Goal: Task Accomplishment & Management: Manage account settings

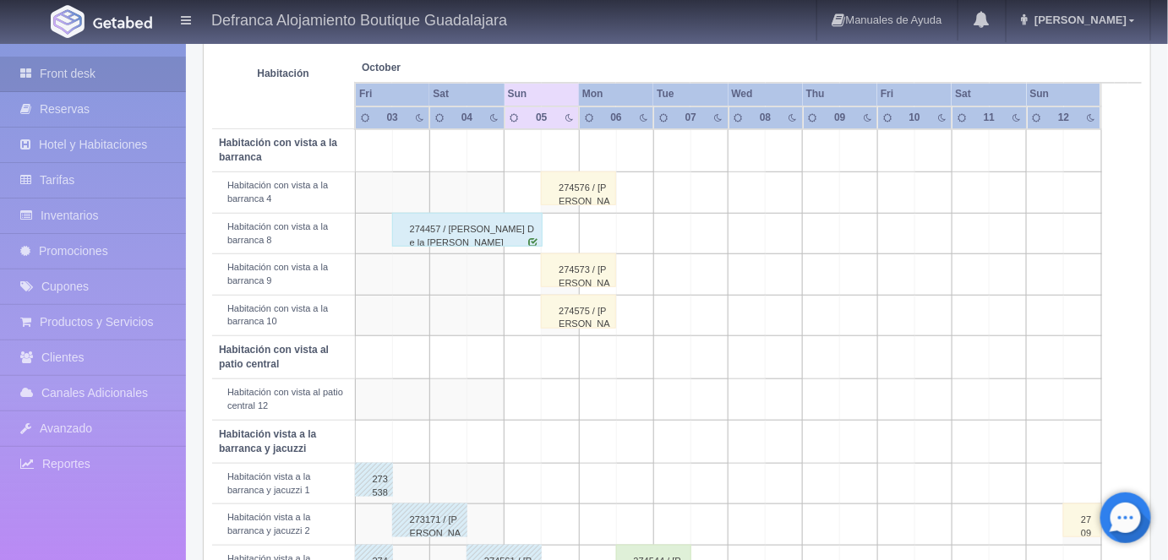
scroll to position [288, 0]
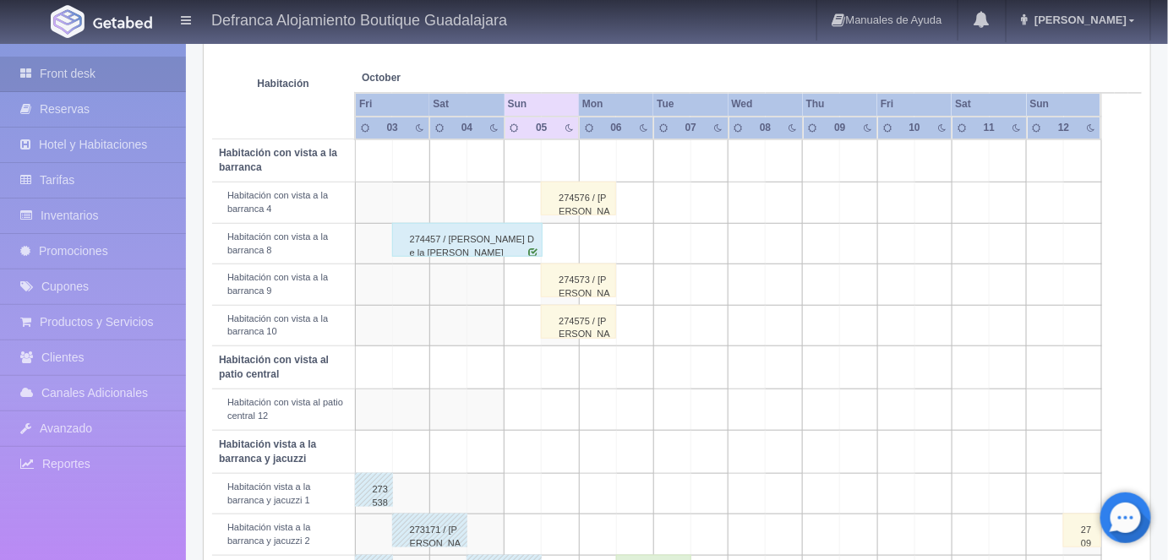
click at [588, 275] on div "274573 / [PERSON_NAME]" at bounding box center [578, 281] width 75 height 34
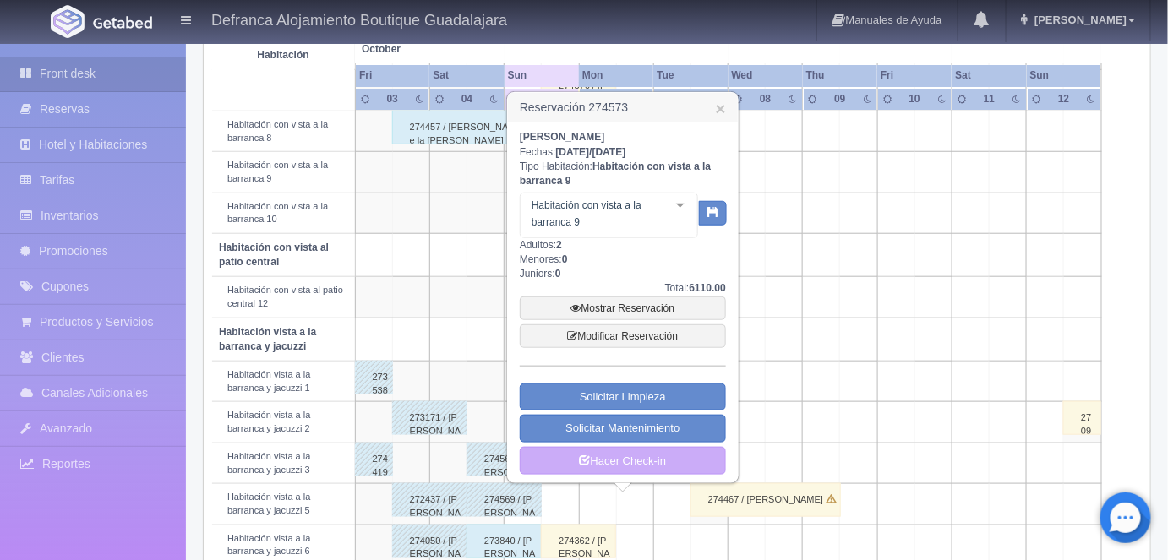
scroll to position [406, 0]
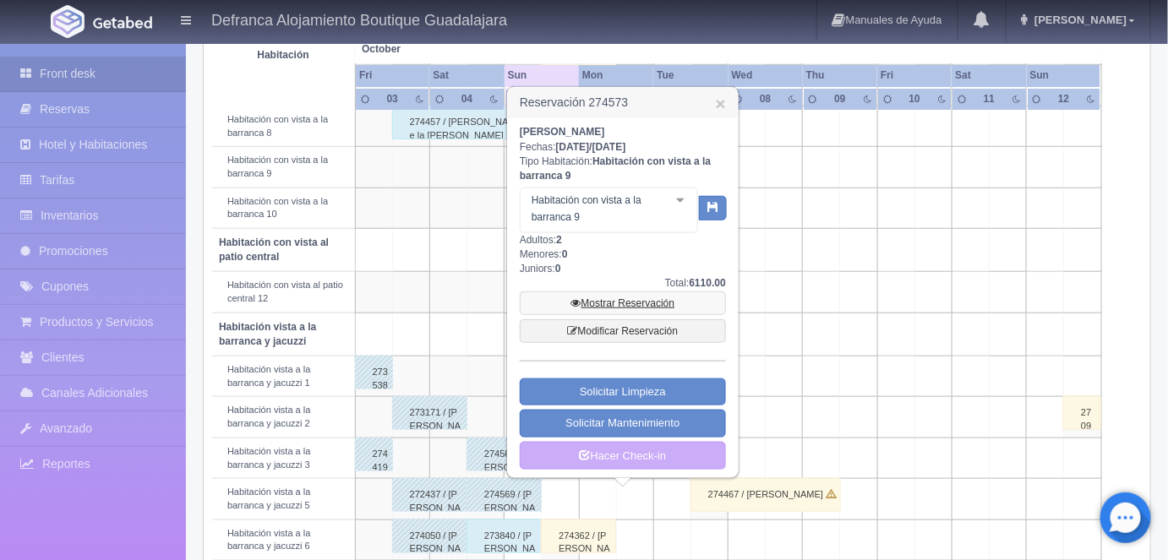
click at [630, 303] on link "Mostrar Reservación" at bounding box center [623, 304] width 206 height 24
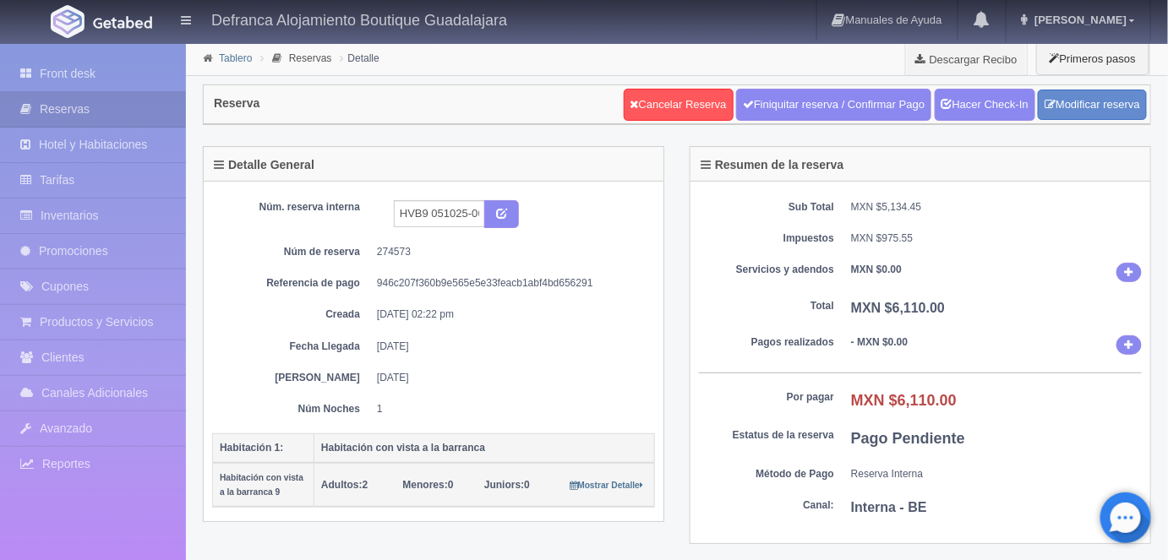
click at [237, 52] on link "Tablero" at bounding box center [235, 58] width 33 height 12
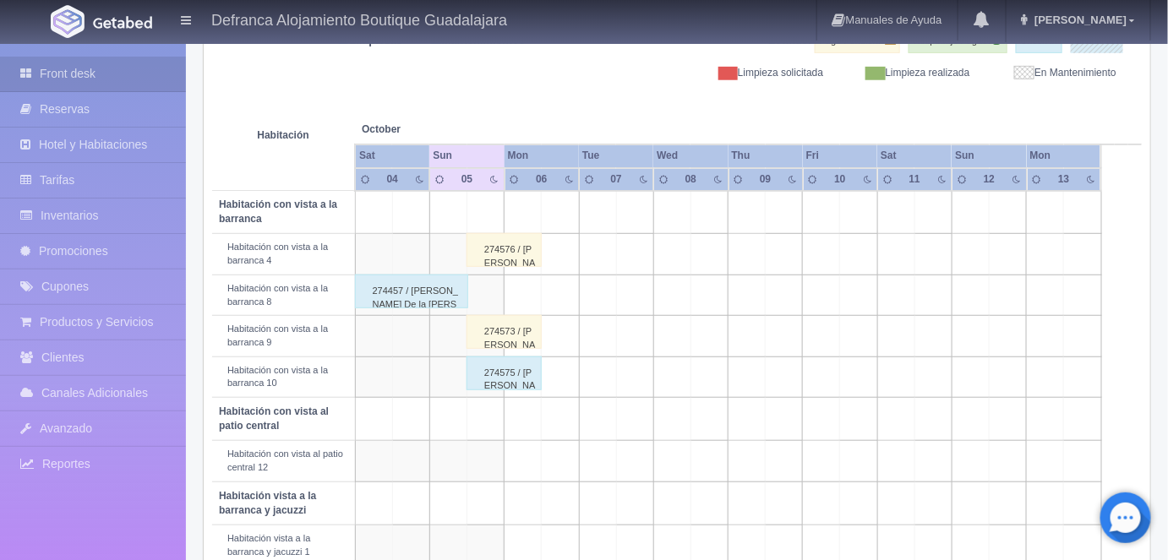
scroll to position [237, 0]
click at [509, 330] on div "274573 / [PERSON_NAME]" at bounding box center [503, 331] width 75 height 34
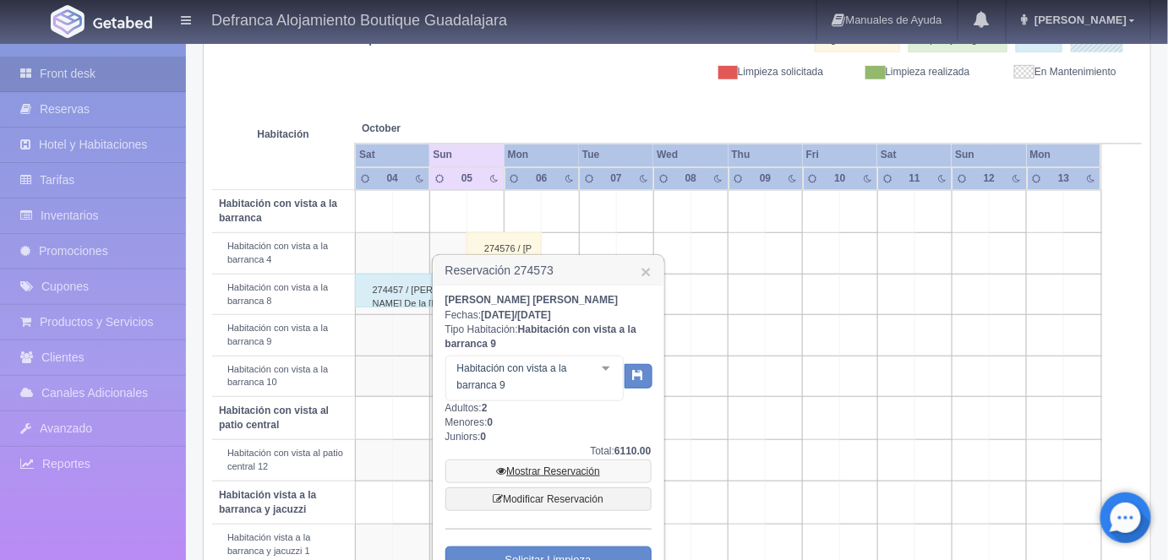
click at [543, 468] on link "Mostrar Reservación" at bounding box center [548, 472] width 206 height 24
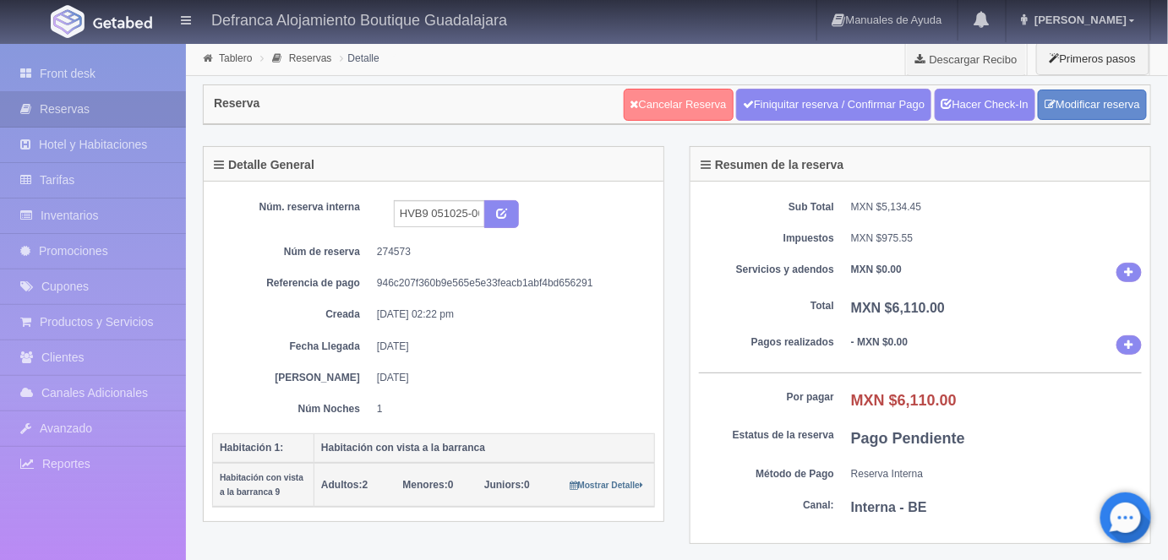
click at [667, 101] on link "Cancelar Reserva" at bounding box center [679, 105] width 110 height 32
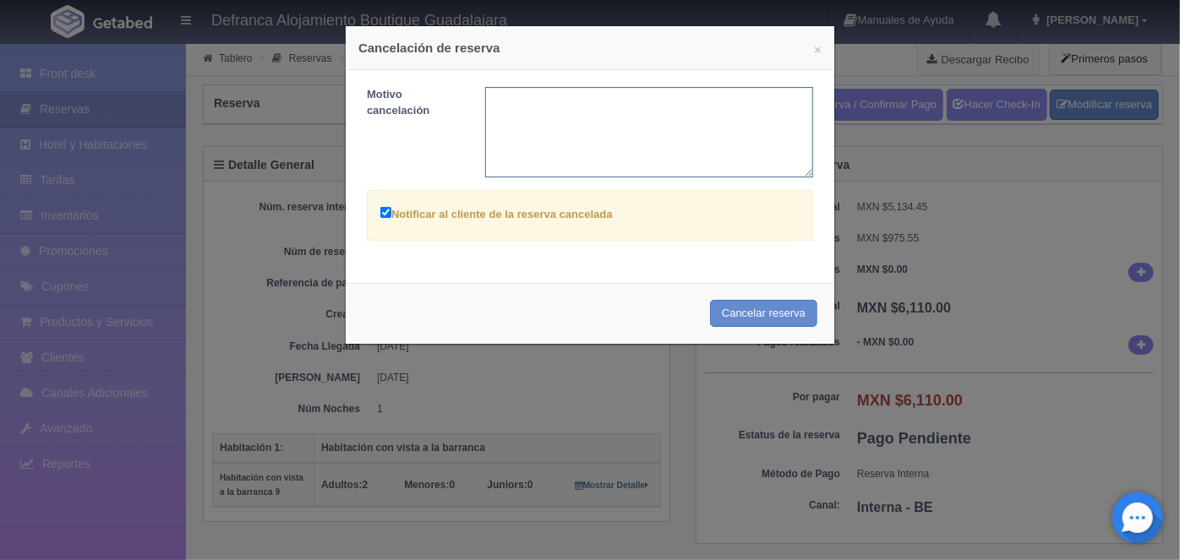
click at [498, 95] on textarea at bounding box center [649, 132] width 329 height 90
type textarea "NO SE PUDO QUEDAR Y NO REALIZO PAGO"
click at [751, 310] on button "Cancelar reserva" at bounding box center [763, 314] width 107 height 28
click at [734, 309] on div "Cancelar reserva" at bounding box center [590, 314] width 488 height 62
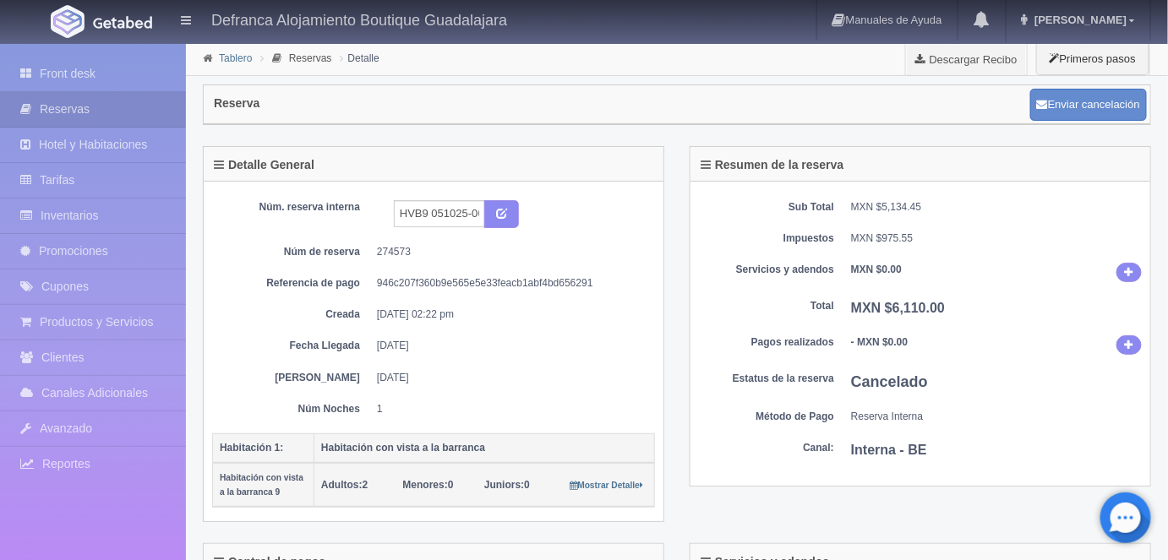
click at [234, 63] on link "Tablero" at bounding box center [235, 58] width 33 height 12
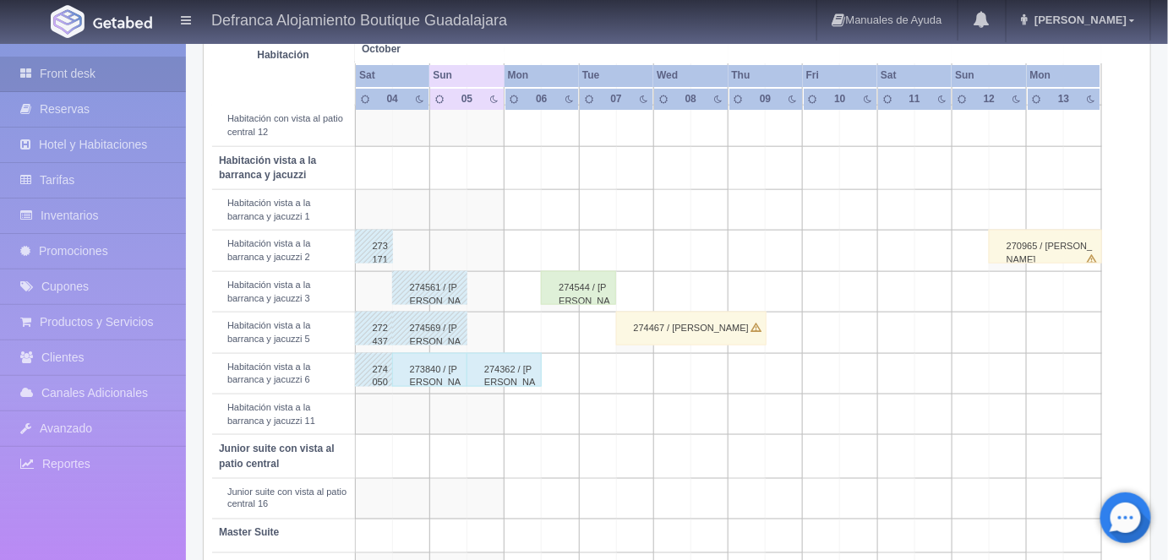
scroll to position [572, 0]
click at [418, 373] on div "273840 / Víctor Adeodato Ruíz Jauregui" at bounding box center [429, 370] width 75 height 34
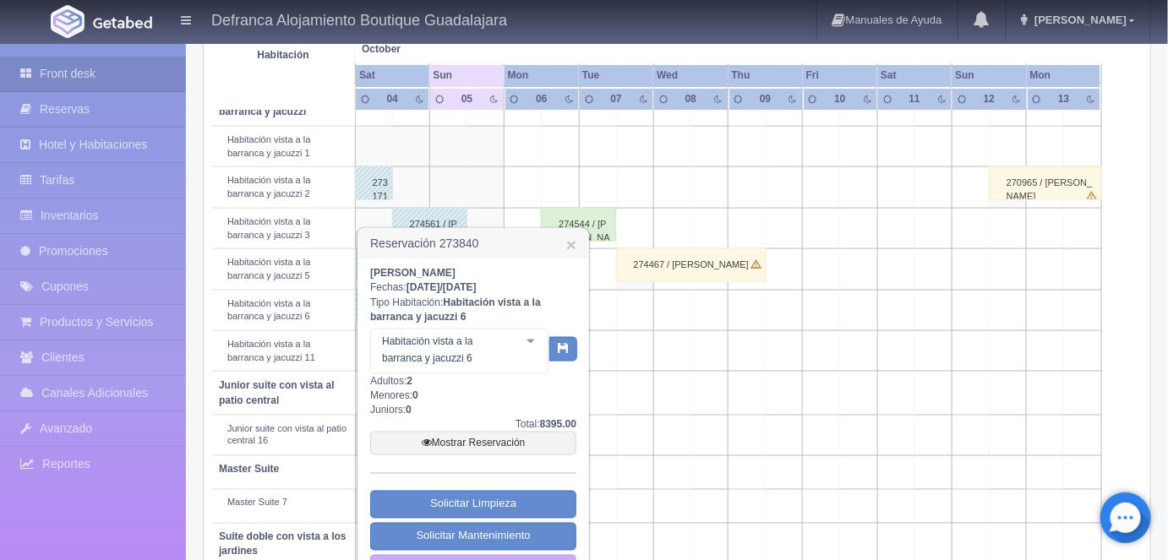
scroll to position [704, 0]
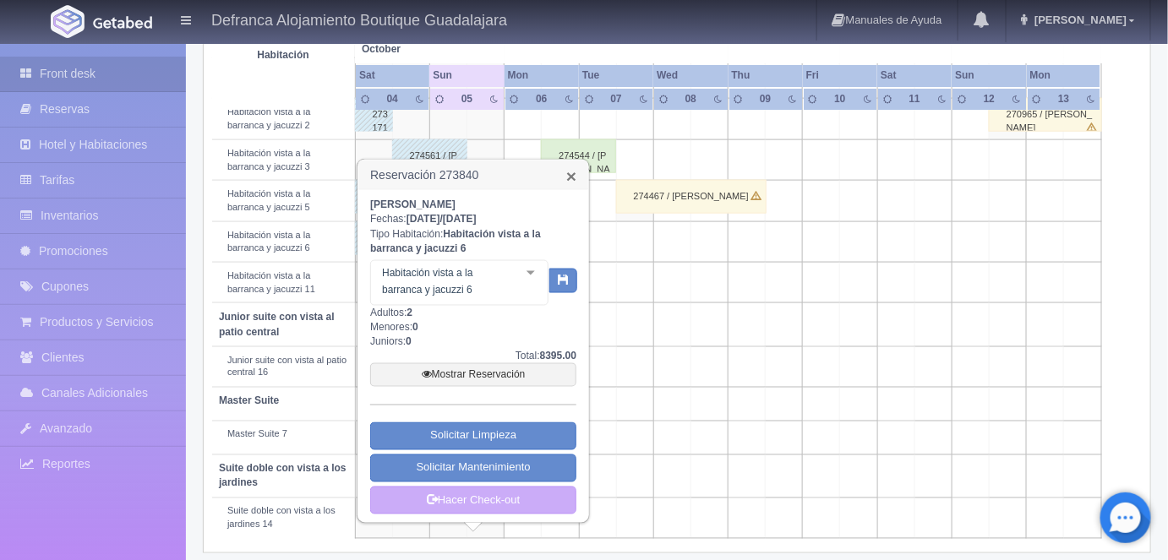
click at [572, 171] on link "×" at bounding box center [571, 176] width 10 height 18
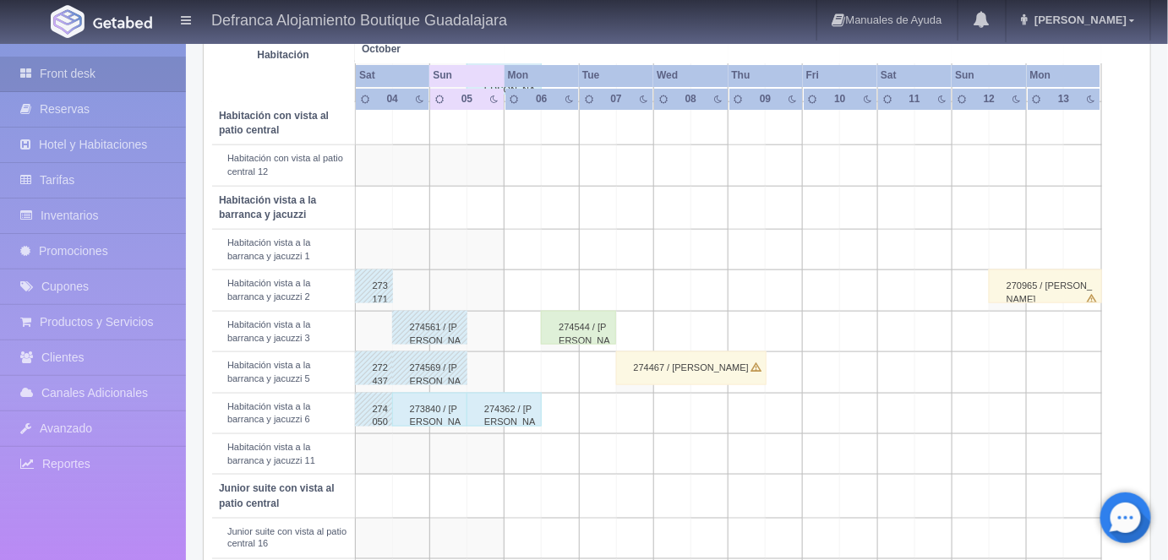
scroll to position [529, 0]
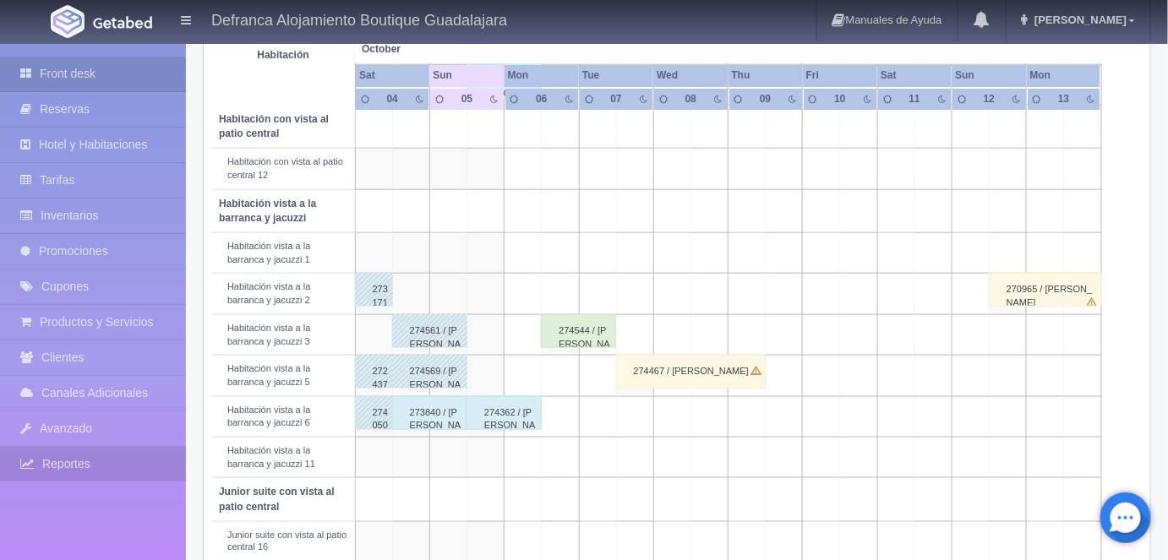
click at [3, 467] on link "Reportes" at bounding box center [93, 464] width 186 height 35
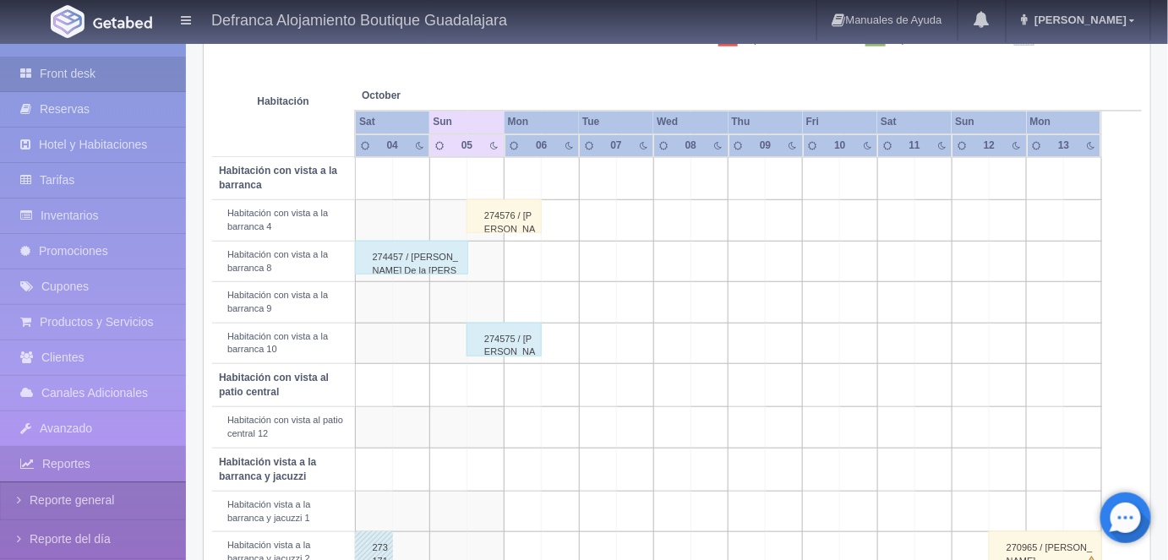
scroll to position [267, 0]
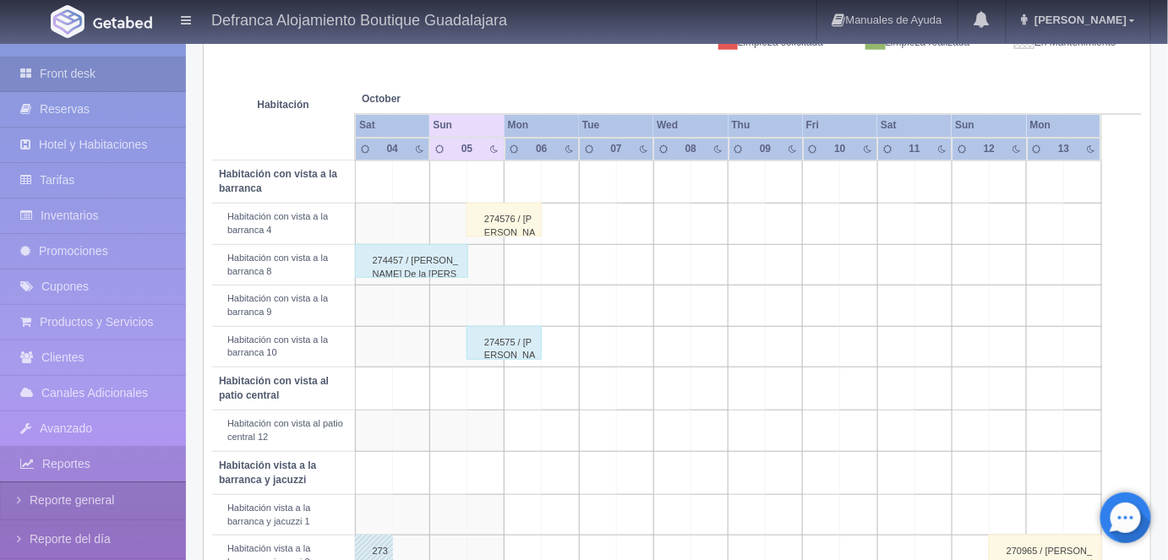
click at [518, 214] on div "274576 / [PERSON_NAME]" at bounding box center [503, 220] width 75 height 34
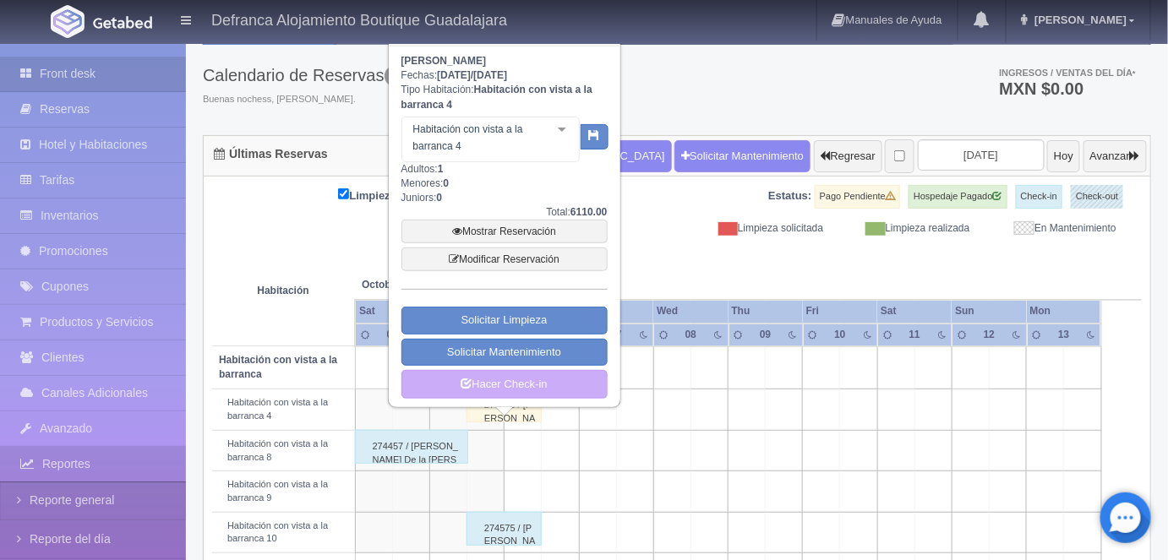
scroll to position [69, 0]
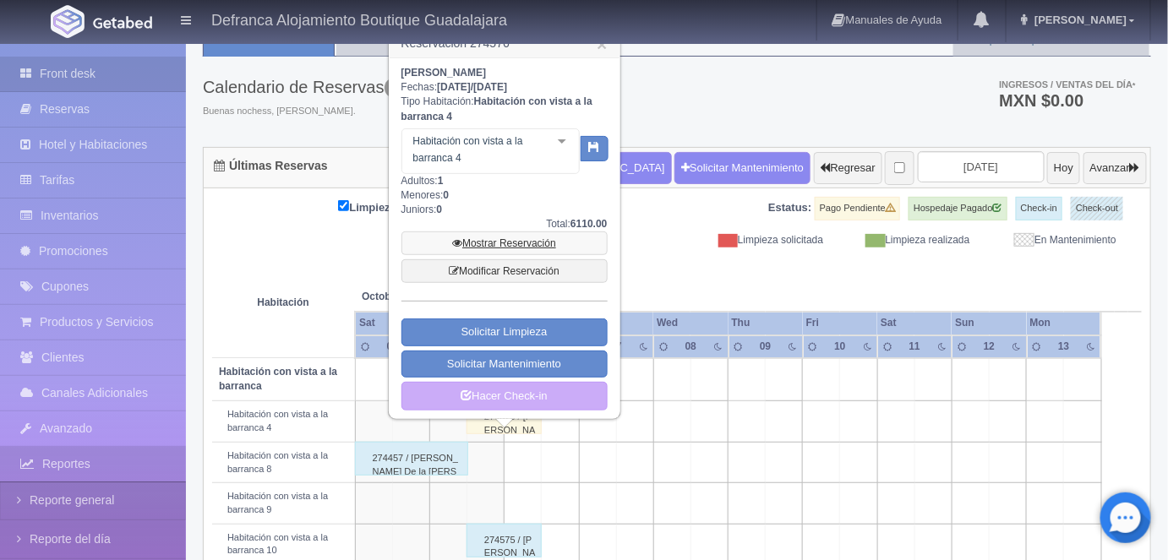
click at [493, 242] on link "Mostrar Reservación" at bounding box center [504, 244] width 206 height 24
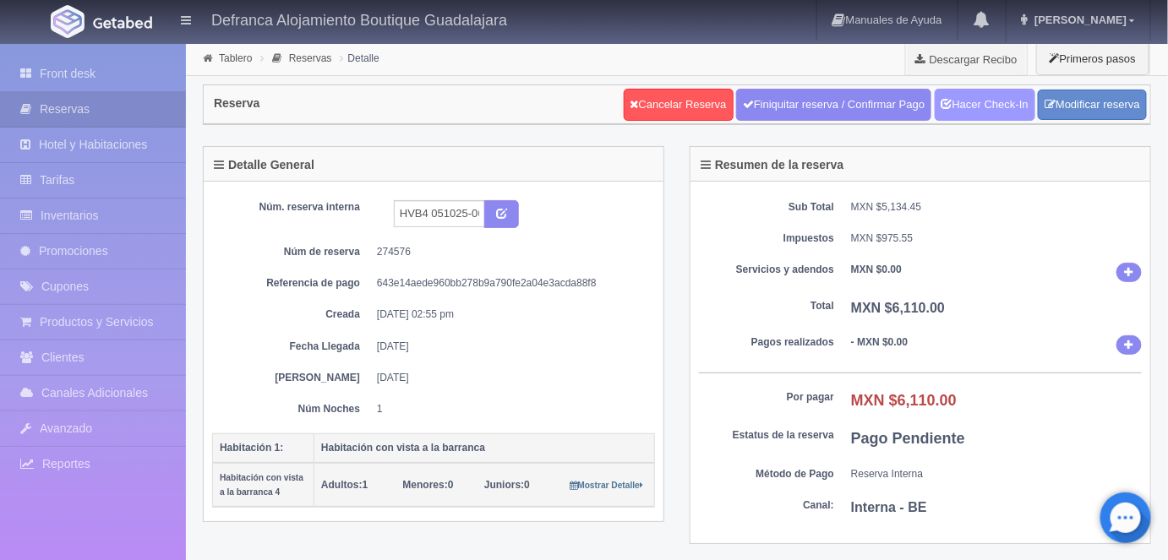
click at [991, 106] on link "Hacer Check-In" at bounding box center [985, 105] width 101 height 32
click at [232, 58] on link "Tablero" at bounding box center [235, 58] width 33 height 12
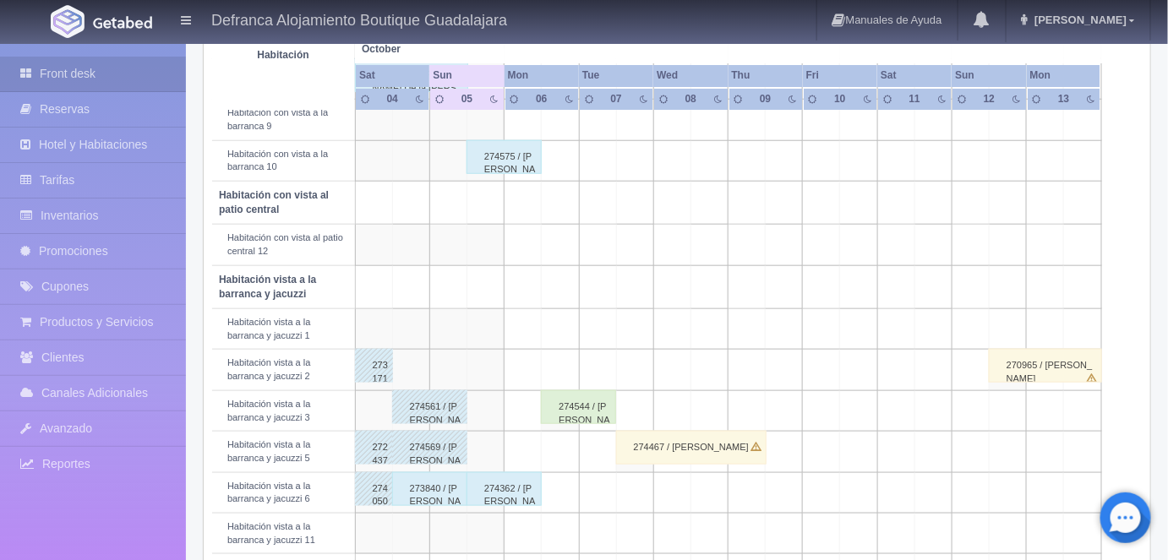
scroll to position [450, 0]
click at [426, 484] on div "273840 / Víctor Adeodato Ruíz Jauregui" at bounding box center [429, 493] width 75 height 34
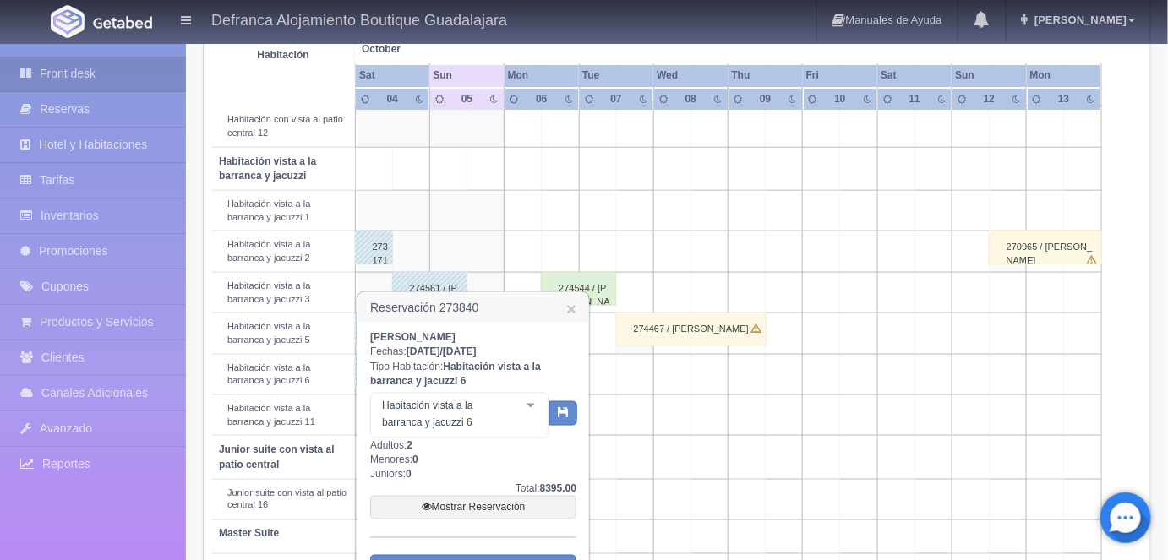
scroll to position [642, 0]
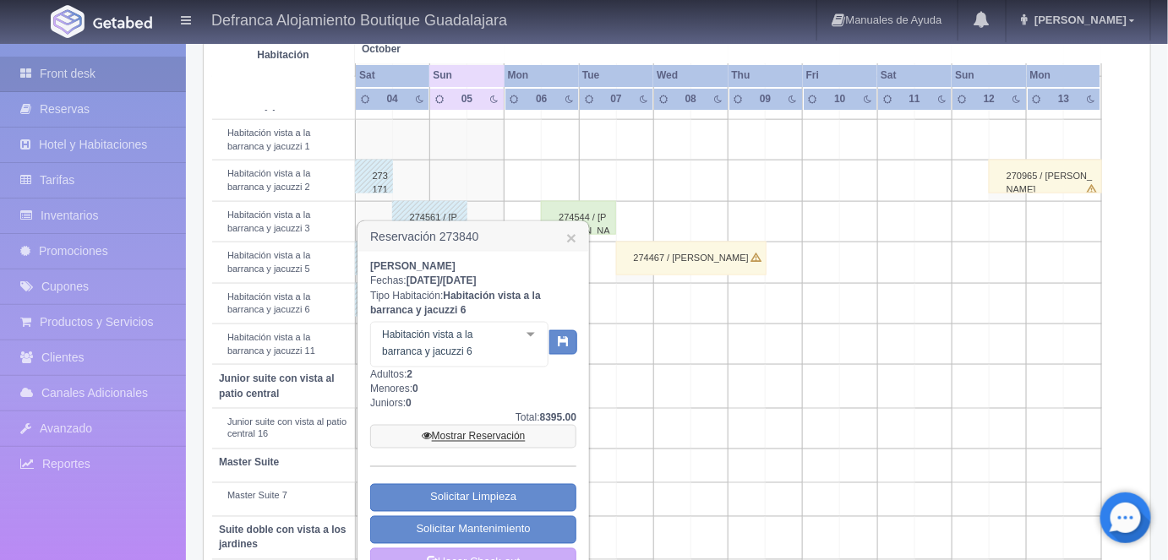
click at [458, 437] on link "Mostrar Reservación" at bounding box center [473, 437] width 206 height 24
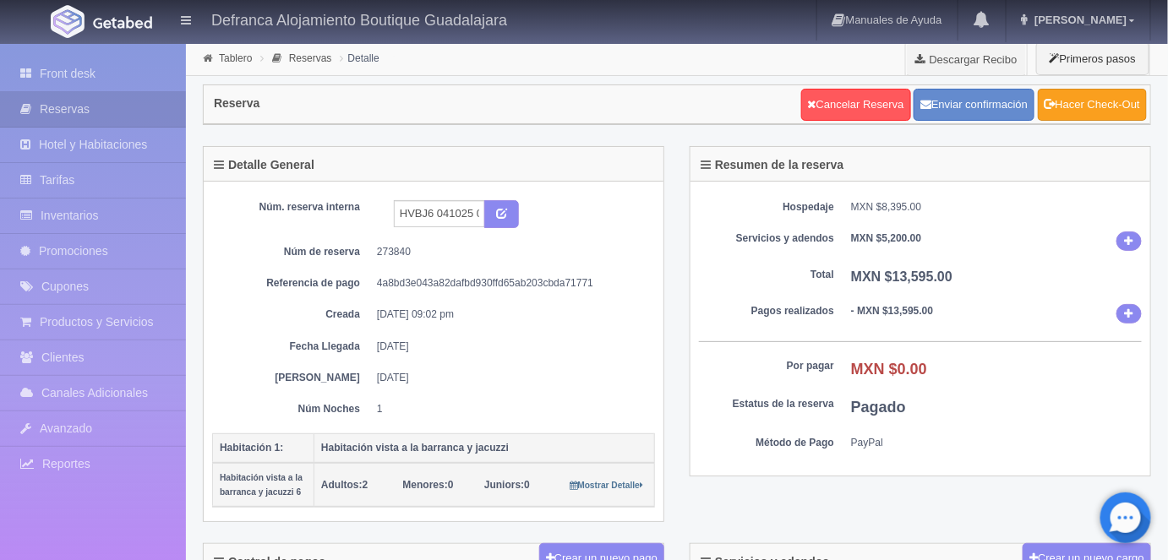
click at [1076, 104] on link "Hacer Check-Out" at bounding box center [1092, 105] width 109 height 32
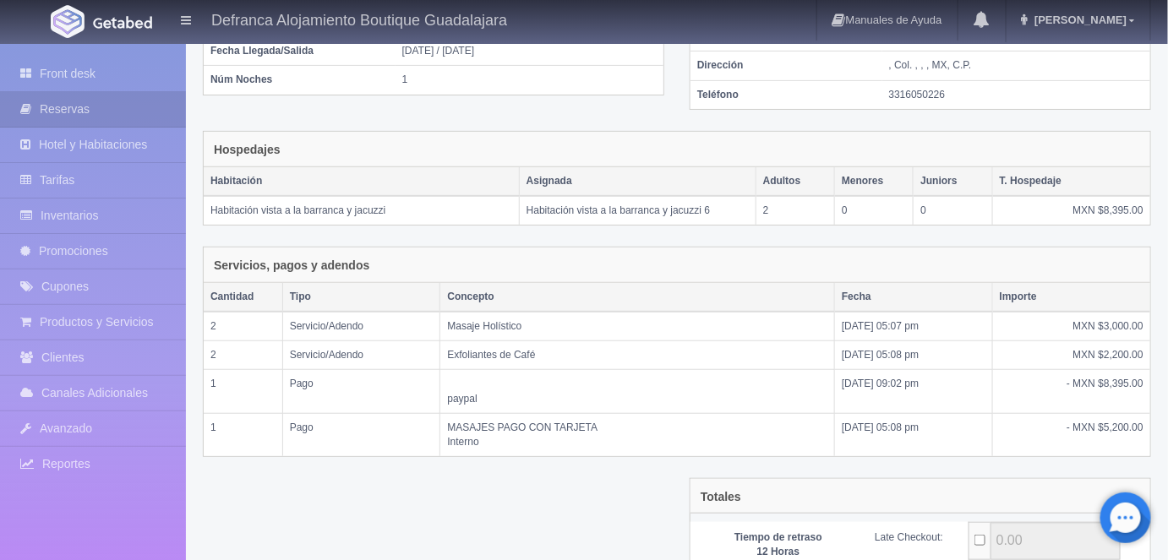
scroll to position [346, 0]
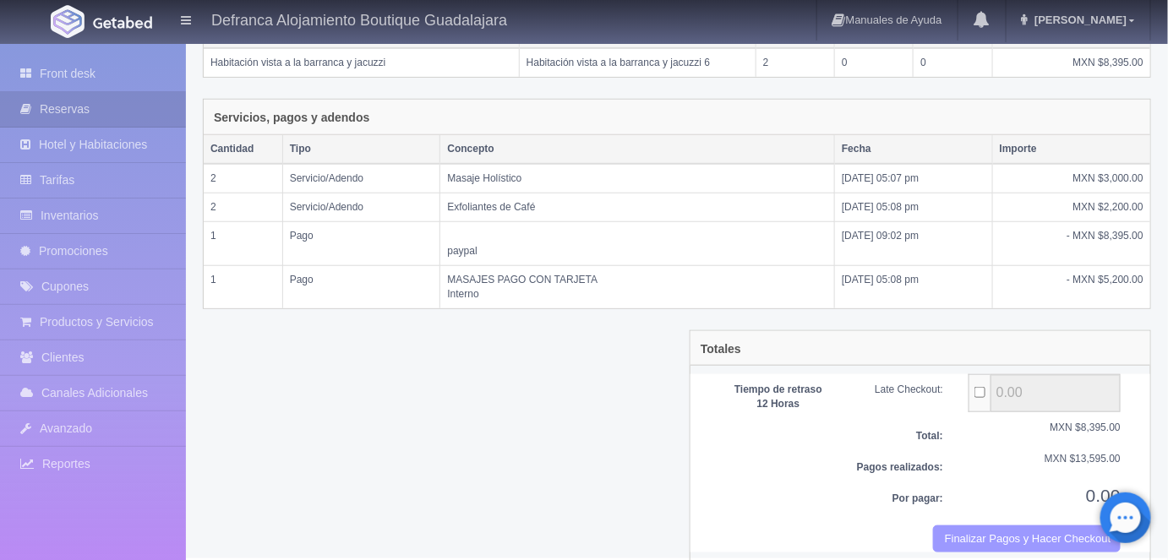
click at [995, 526] on button "Finalizar Pagos y Hacer Checkout" at bounding box center [1027, 540] width 188 height 28
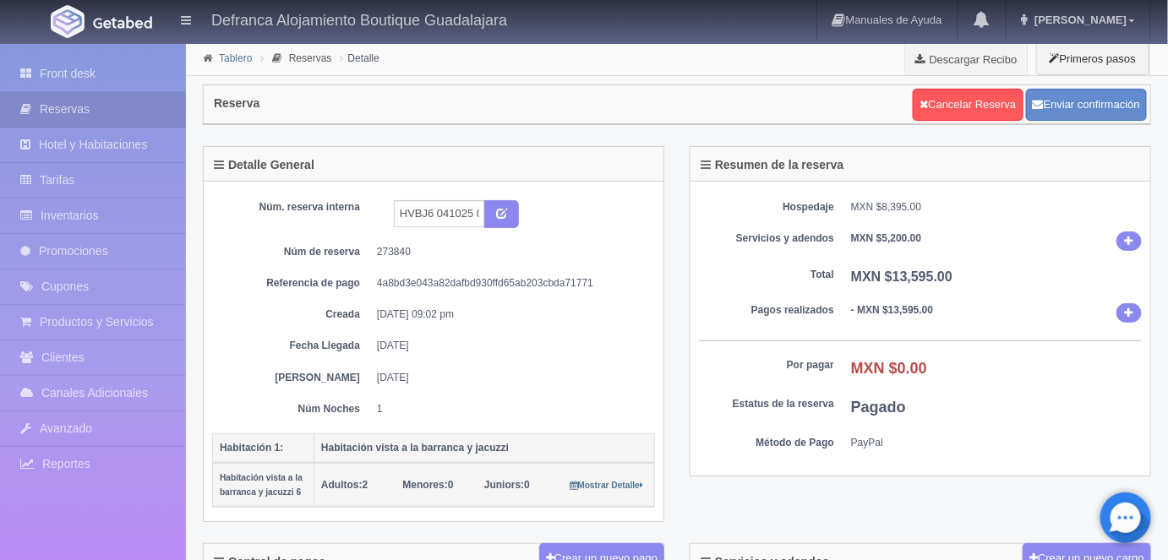
click at [235, 57] on link "Tablero" at bounding box center [235, 58] width 33 height 12
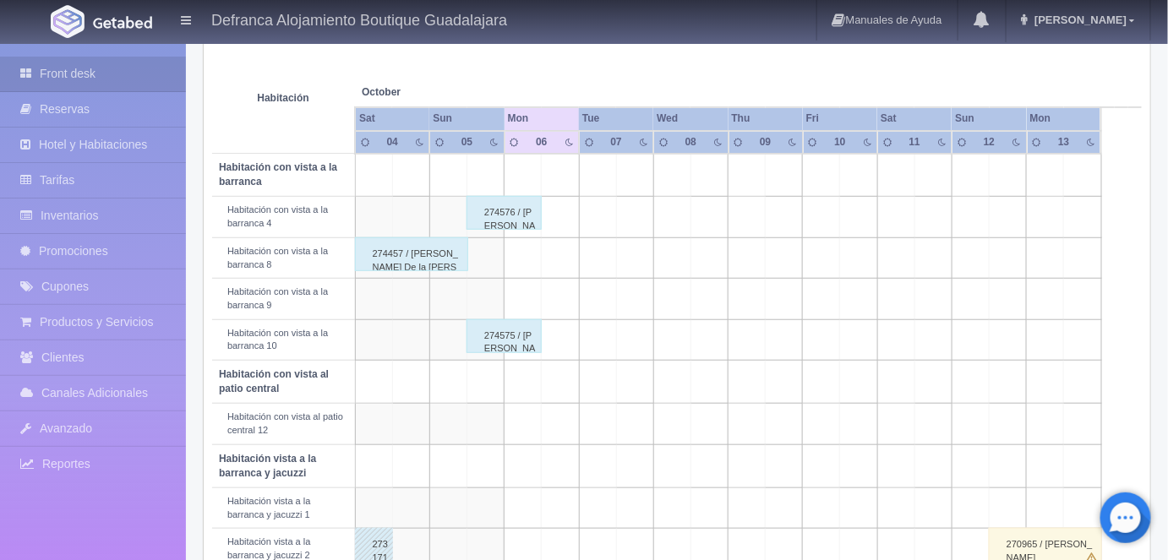
scroll to position [276, 0]
click at [503, 338] on div "274575 / [PERSON_NAME]" at bounding box center [503, 335] width 75 height 34
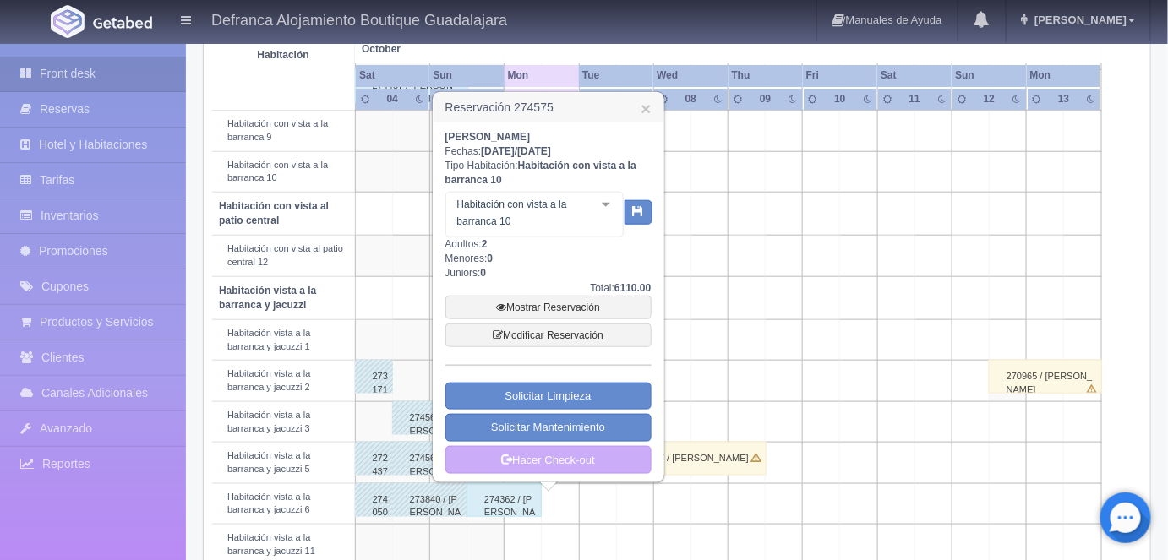
scroll to position [445, 0]
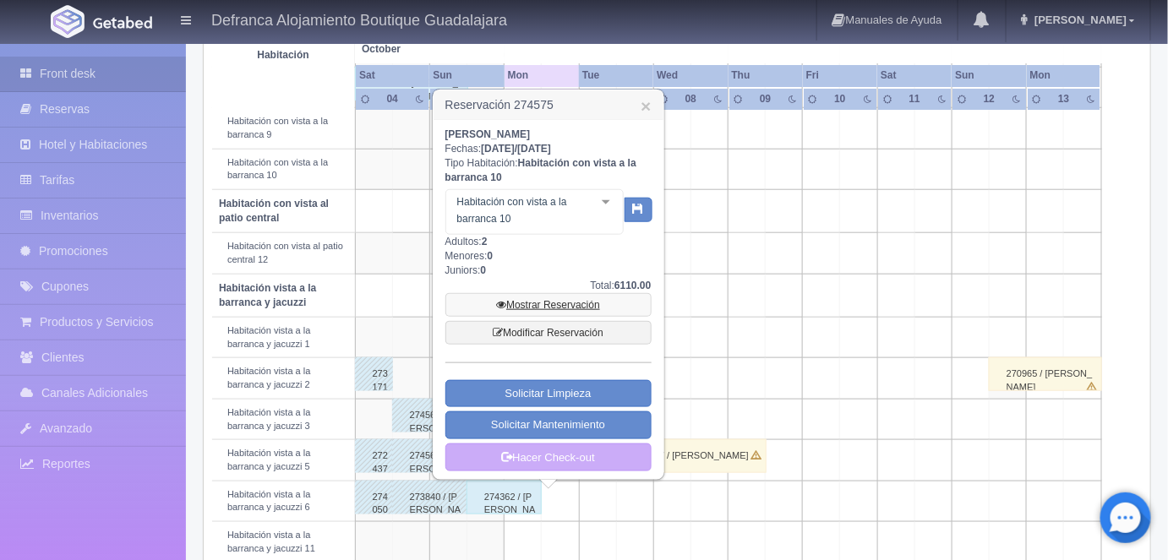
click at [546, 307] on link "Mostrar Reservación" at bounding box center [548, 305] width 206 height 24
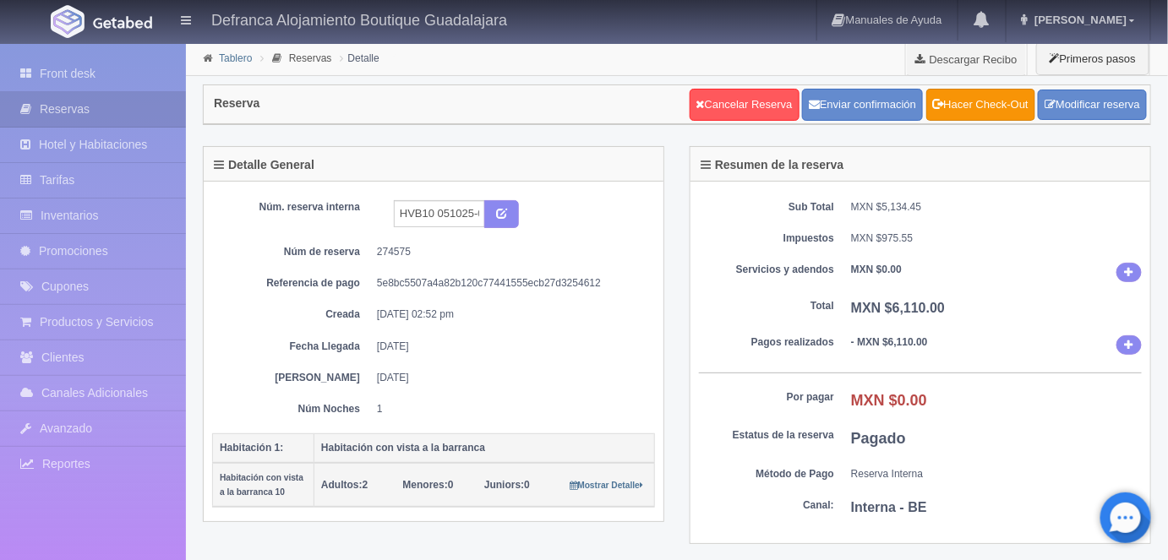
click at [226, 57] on link "Tablero" at bounding box center [235, 58] width 33 height 12
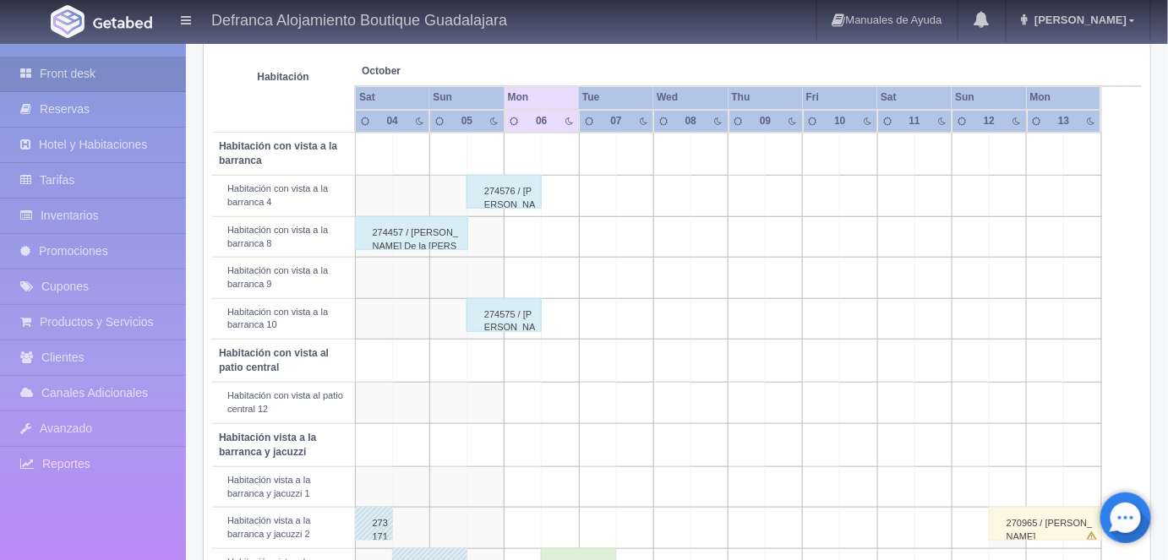
scroll to position [287, 0]
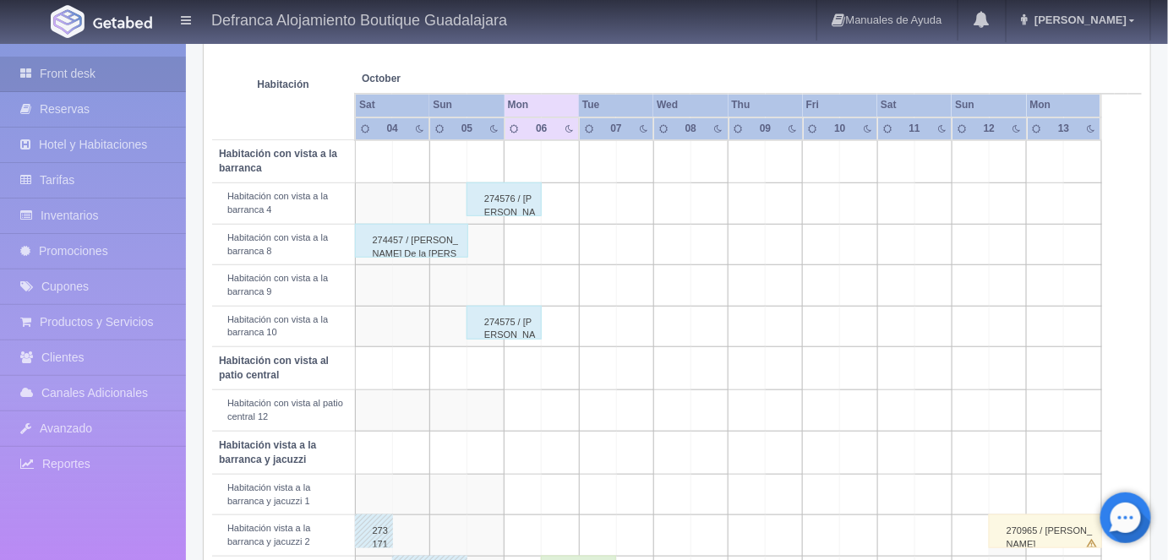
click at [428, 236] on div "274457 / STephanie De la Cruz Juarez" at bounding box center [412, 241] width 114 height 34
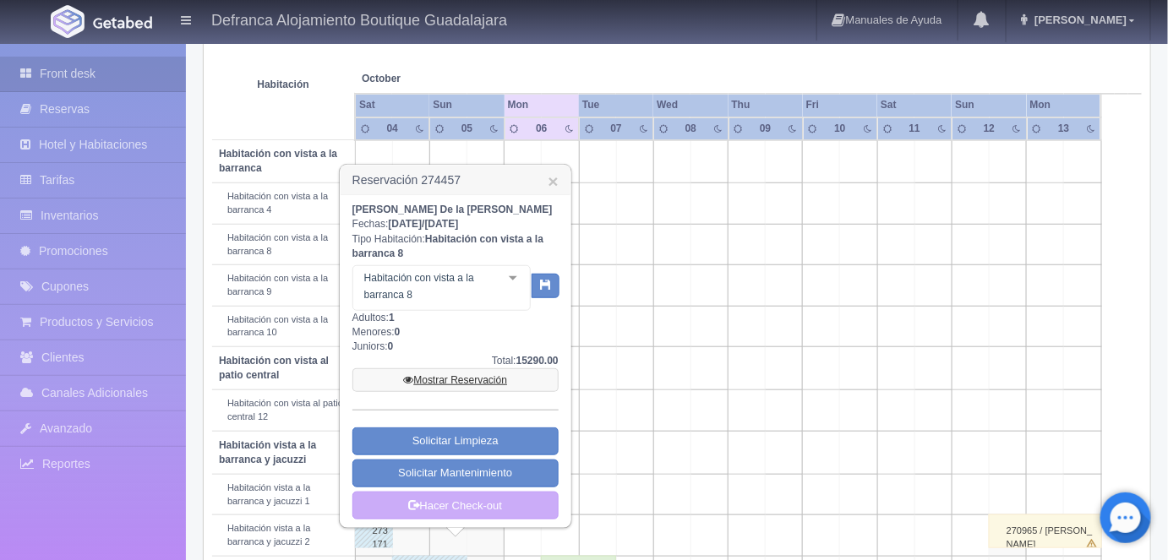
click at [445, 384] on link "Mostrar Reservación" at bounding box center [455, 380] width 206 height 24
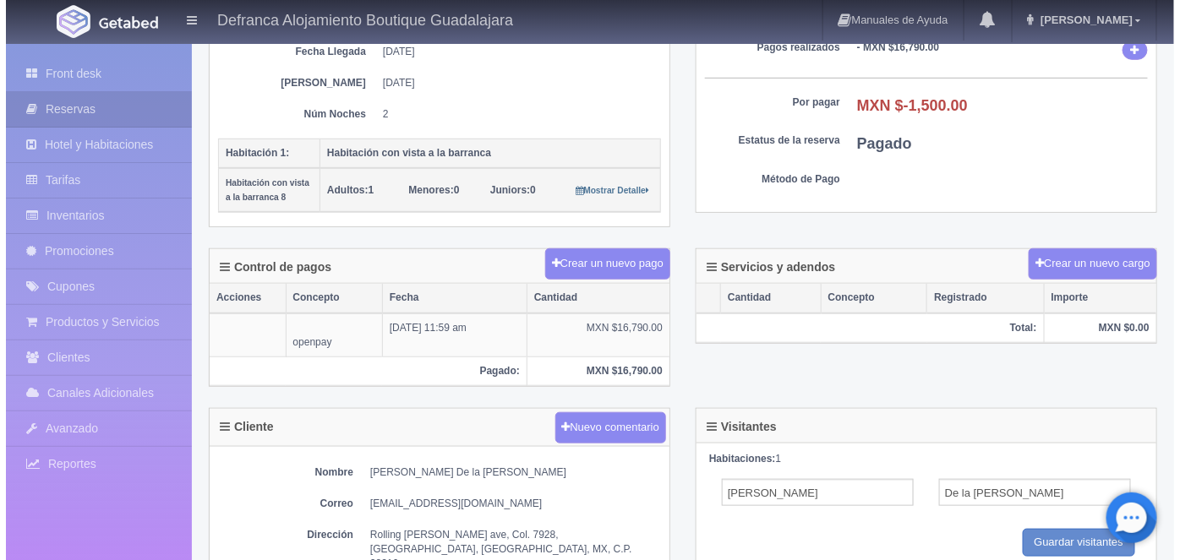
scroll to position [295, 0]
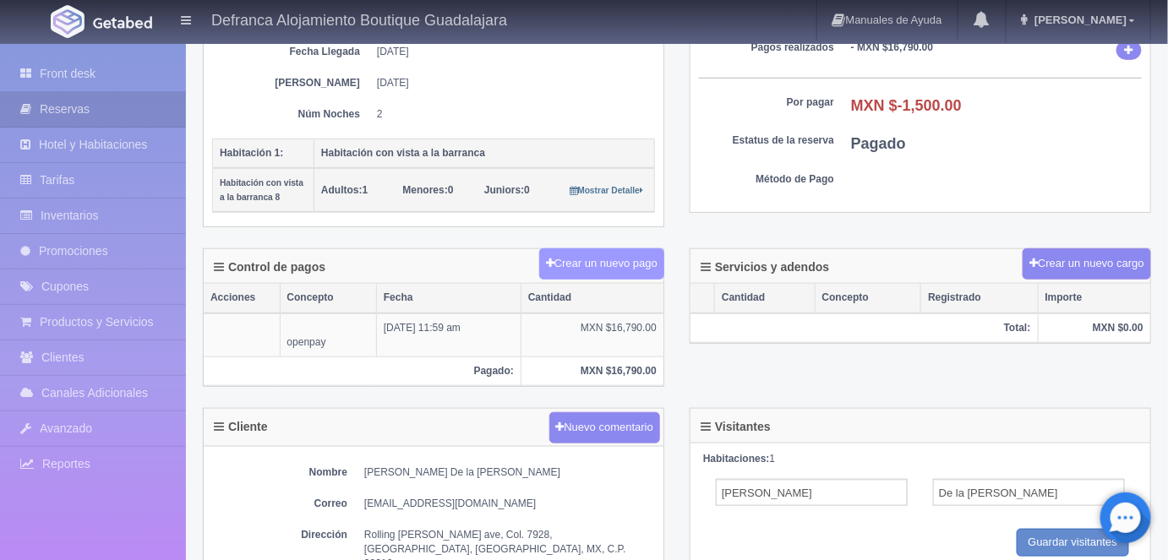
click at [573, 259] on button "Crear un nuevo pago" at bounding box center [601, 263] width 125 height 31
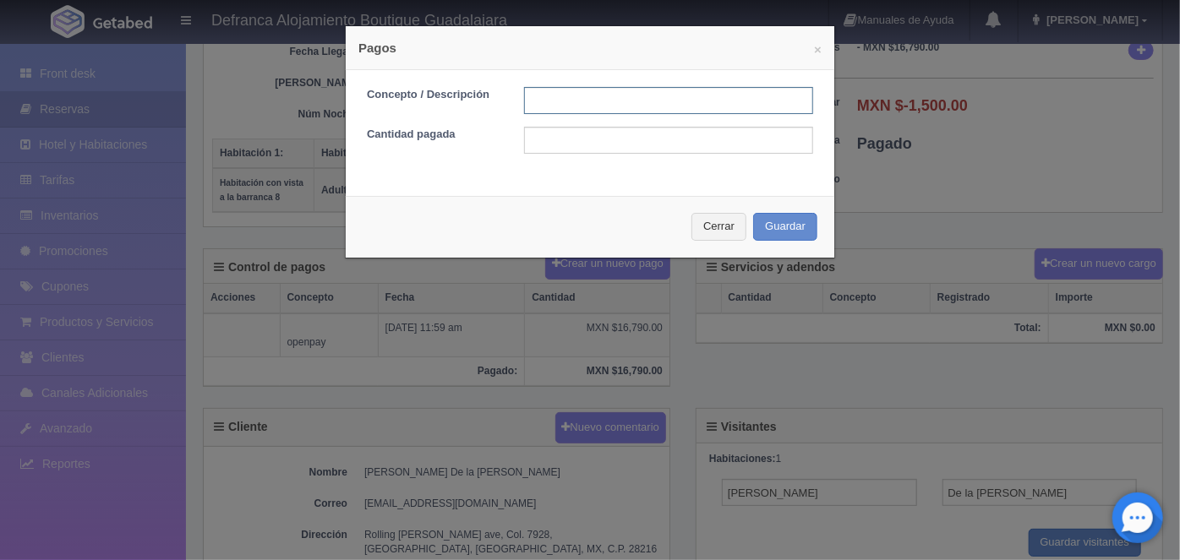
click at [541, 100] on input "text" at bounding box center [668, 100] width 289 height 27
type input "Nota de Crédito saldo se transfiere a Restaurante"
click at [547, 141] on input "text" at bounding box center [668, 140] width 289 height 27
type input "1500.00"
click at [777, 224] on button "Guardar" at bounding box center [785, 227] width 64 height 28
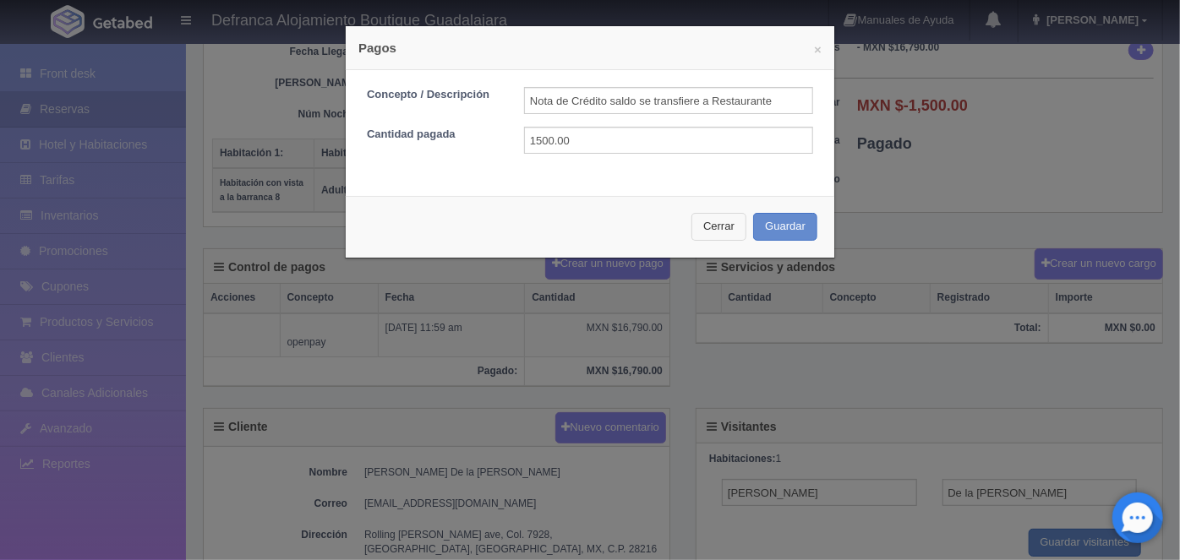
click at [721, 229] on button "Cerrar" at bounding box center [718, 227] width 55 height 28
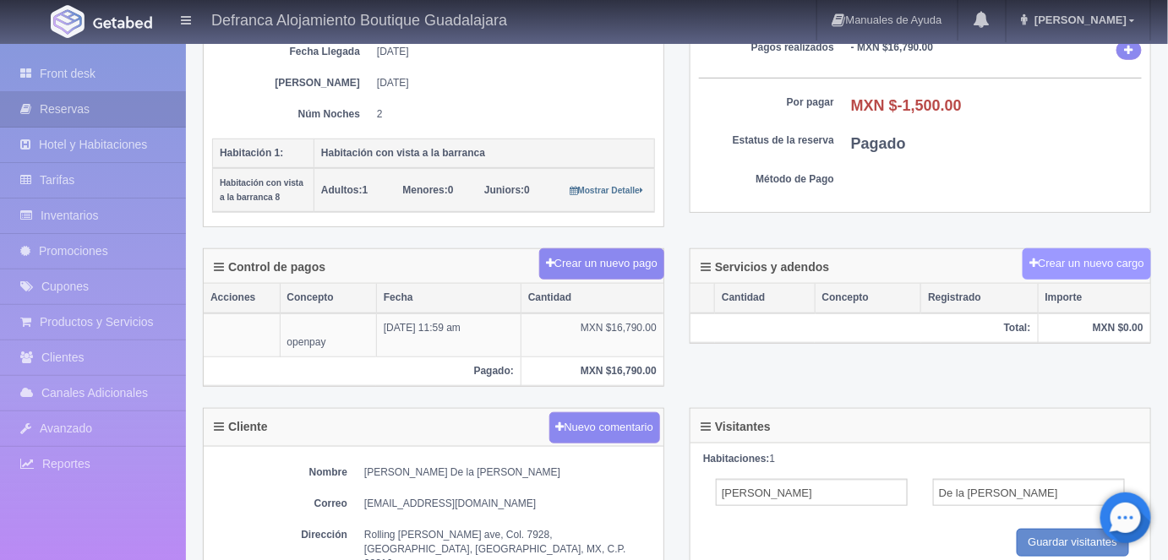
click at [1068, 254] on button "Crear un nuevo cargo" at bounding box center [1087, 263] width 128 height 31
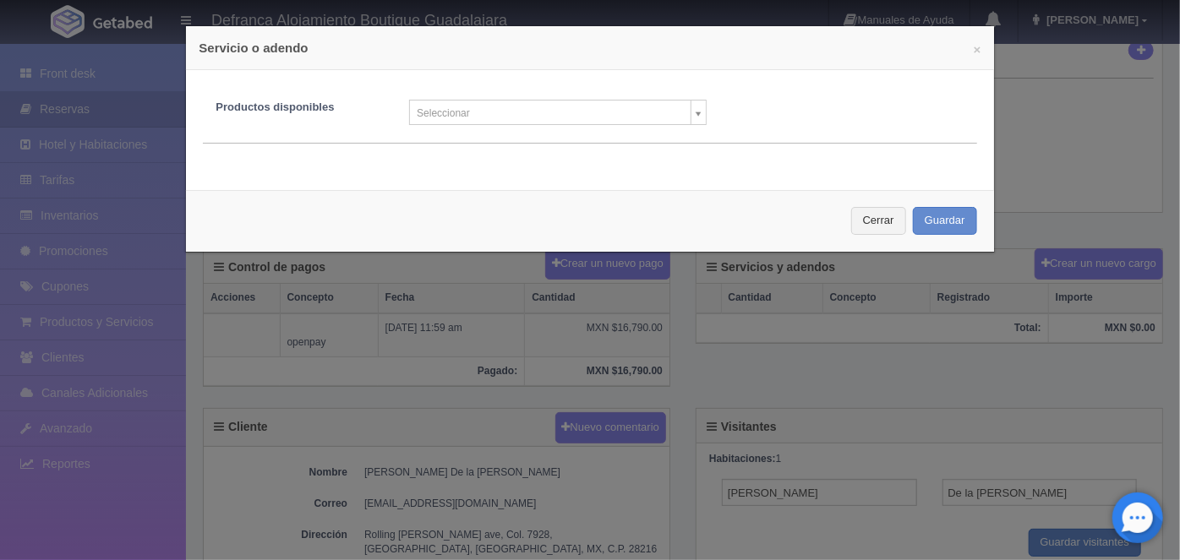
click at [692, 123] on body "Defranca Alojamiento Boutique Guadalajara Manuales de Ayuda Actualizaciones rec…" at bounding box center [590, 398] width 1180 height 1303
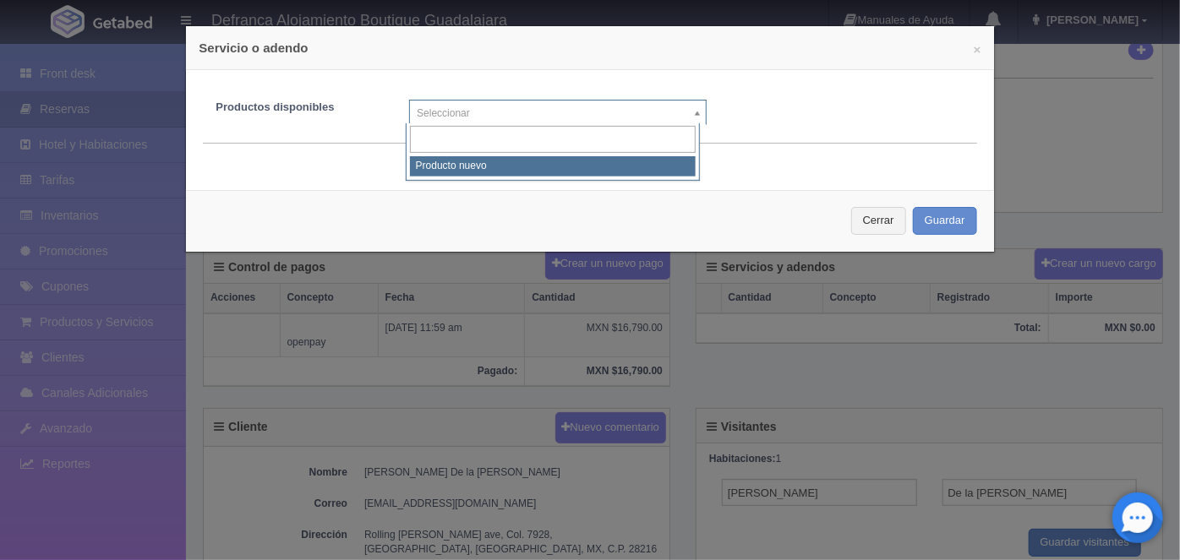
select select "0"
type input "1"
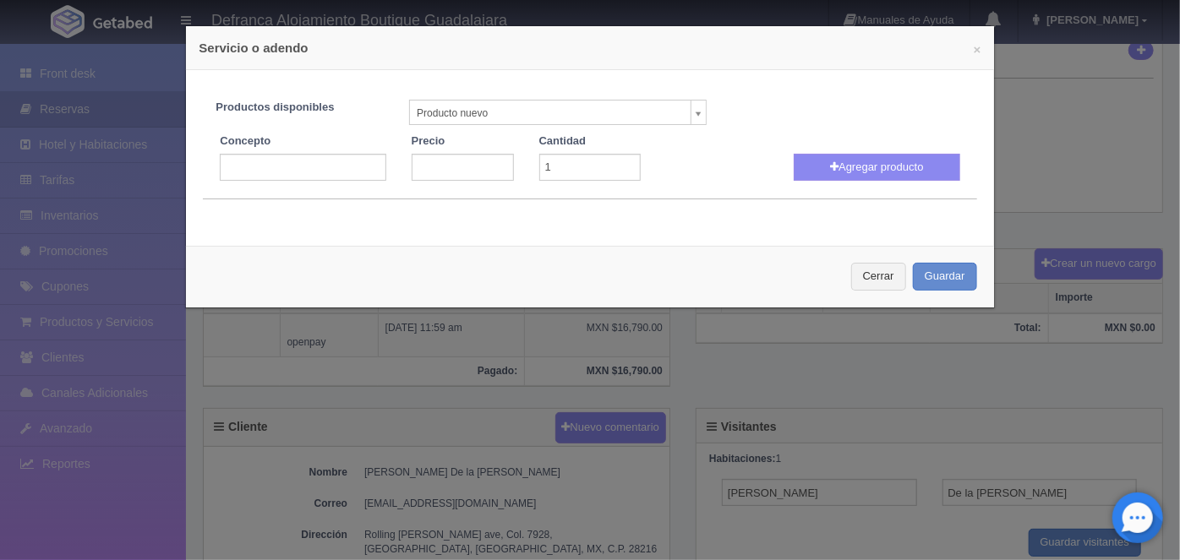
click at [232, 163] on input "text" at bounding box center [303, 167] width 166 height 27
type input "Nota de Crédito se transfiere saldo a favor a consumos en Restaurante"
click at [438, 163] on input "number" at bounding box center [463, 167] width 102 height 27
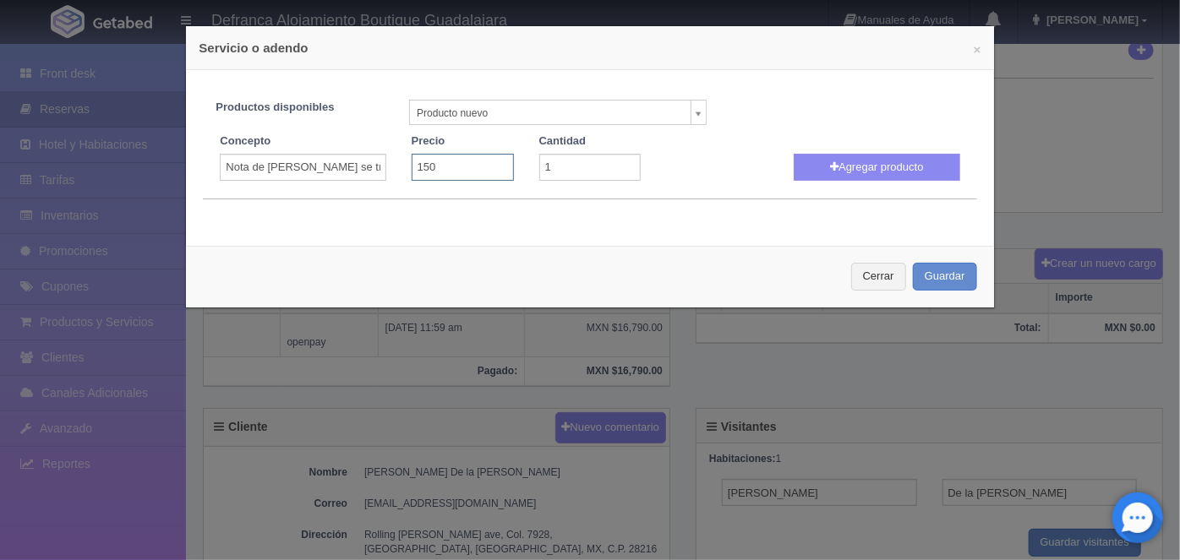
type input "1500"
click at [842, 172] on button "Agregar producto" at bounding box center [877, 167] width 166 height 27
select select
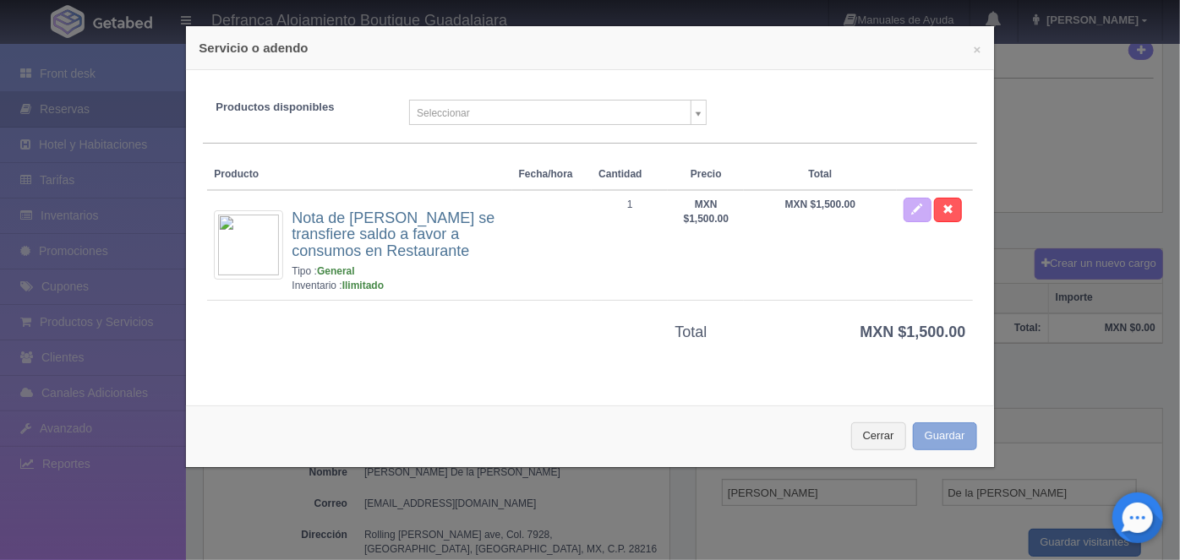
click at [931, 434] on button "Guardar" at bounding box center [945, 437] width 64 height 28
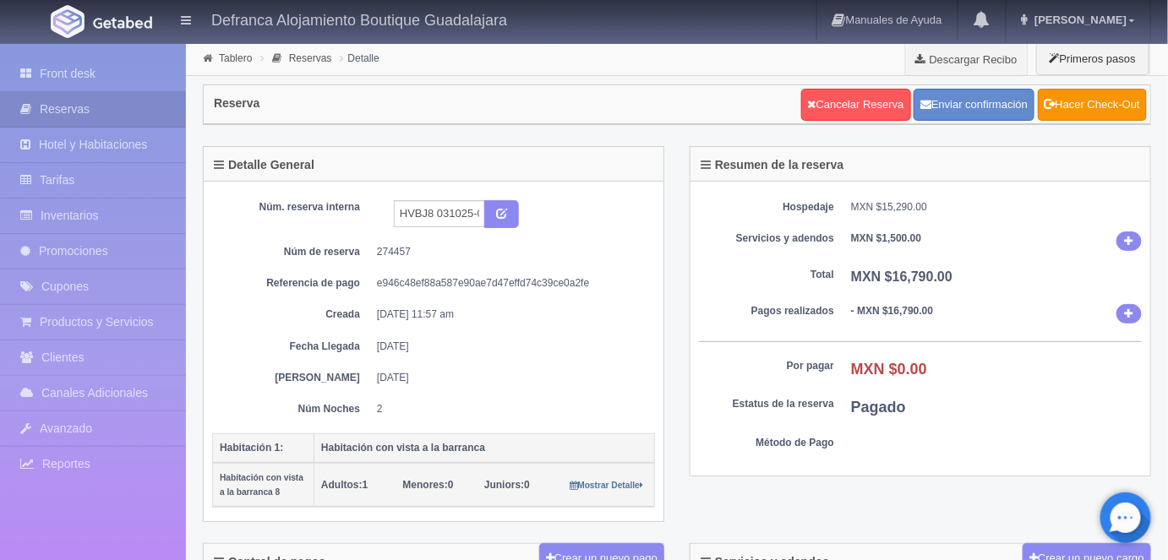
click at [1079, 98] on link "Hacer Check-Out" at bounding box center [1092, 105] width 109 height 32
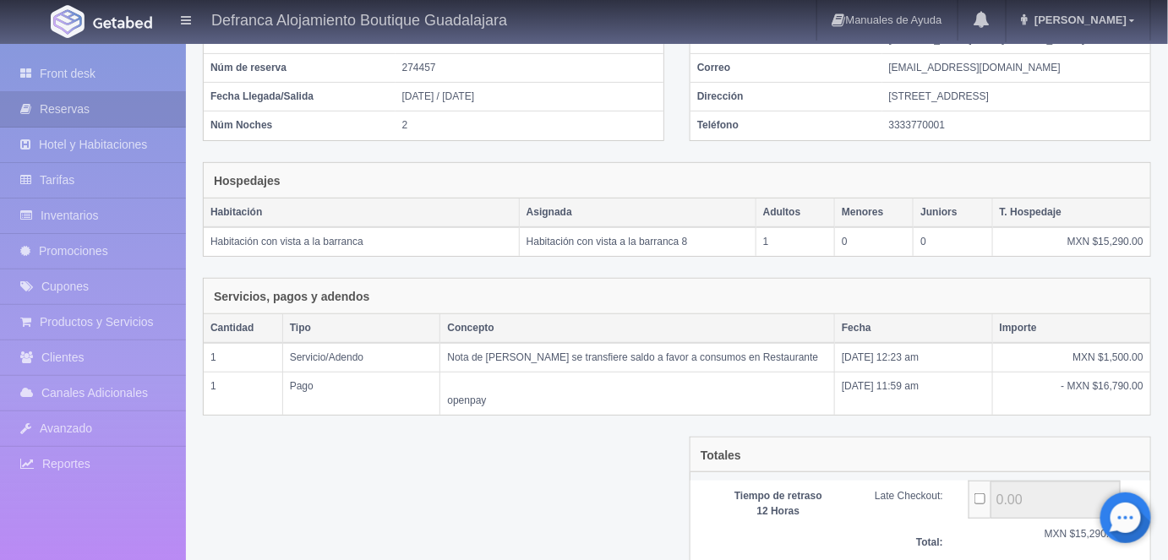
scroll to position [288, 0]
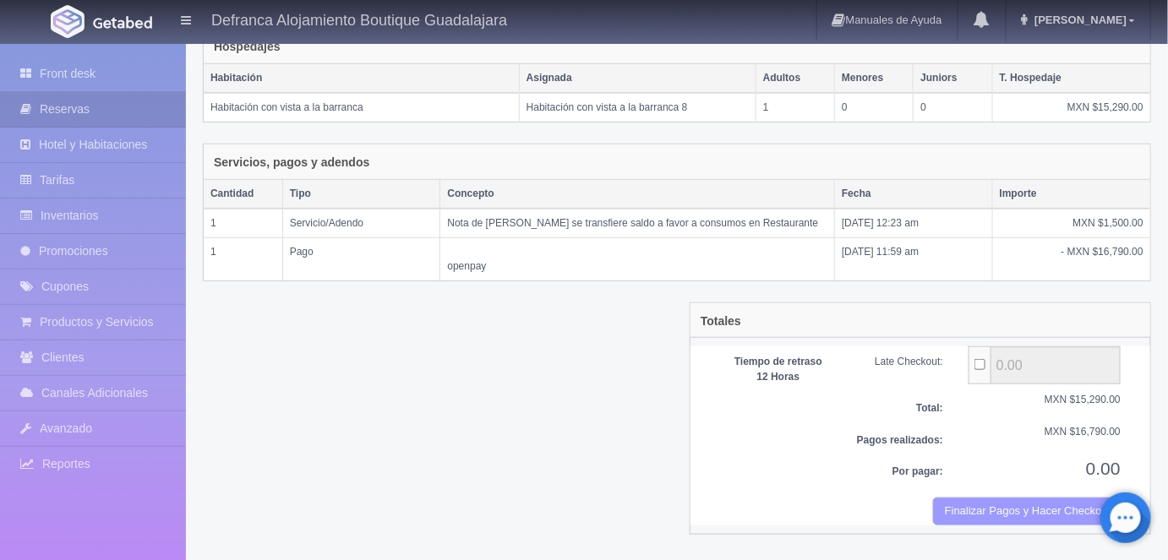
click at [996, 526] on button "Finalizar Pagos y Hacer Checkout" at bounding box center [1027, 512] width 188 height 28
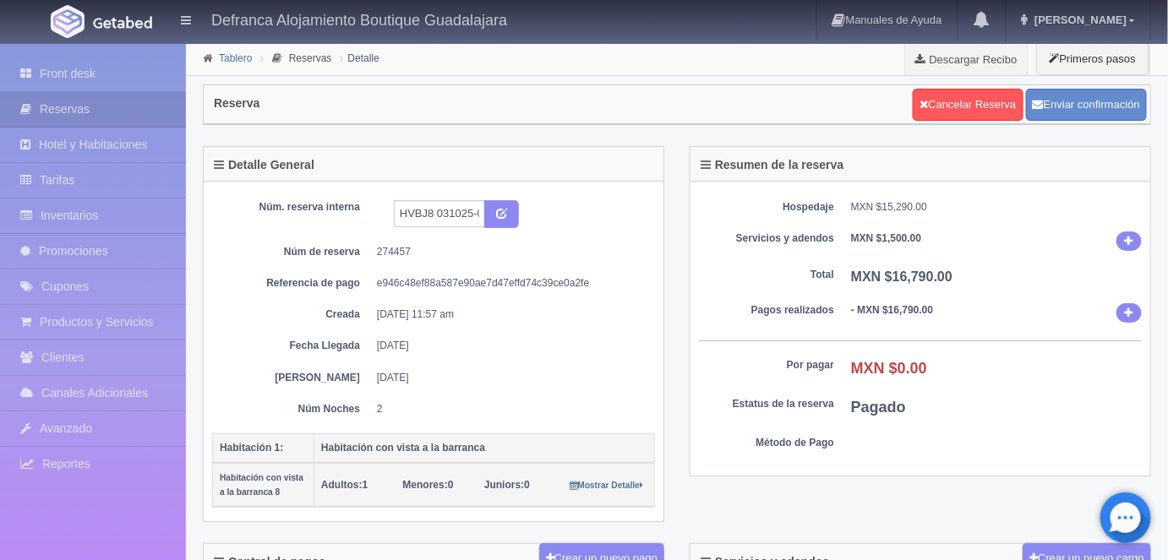
click at [226, 60] on link "Tablero" at bounding box center [235, 58] width 33 height 12
